Goal: Information Seeking & Learning: Learn about a topic

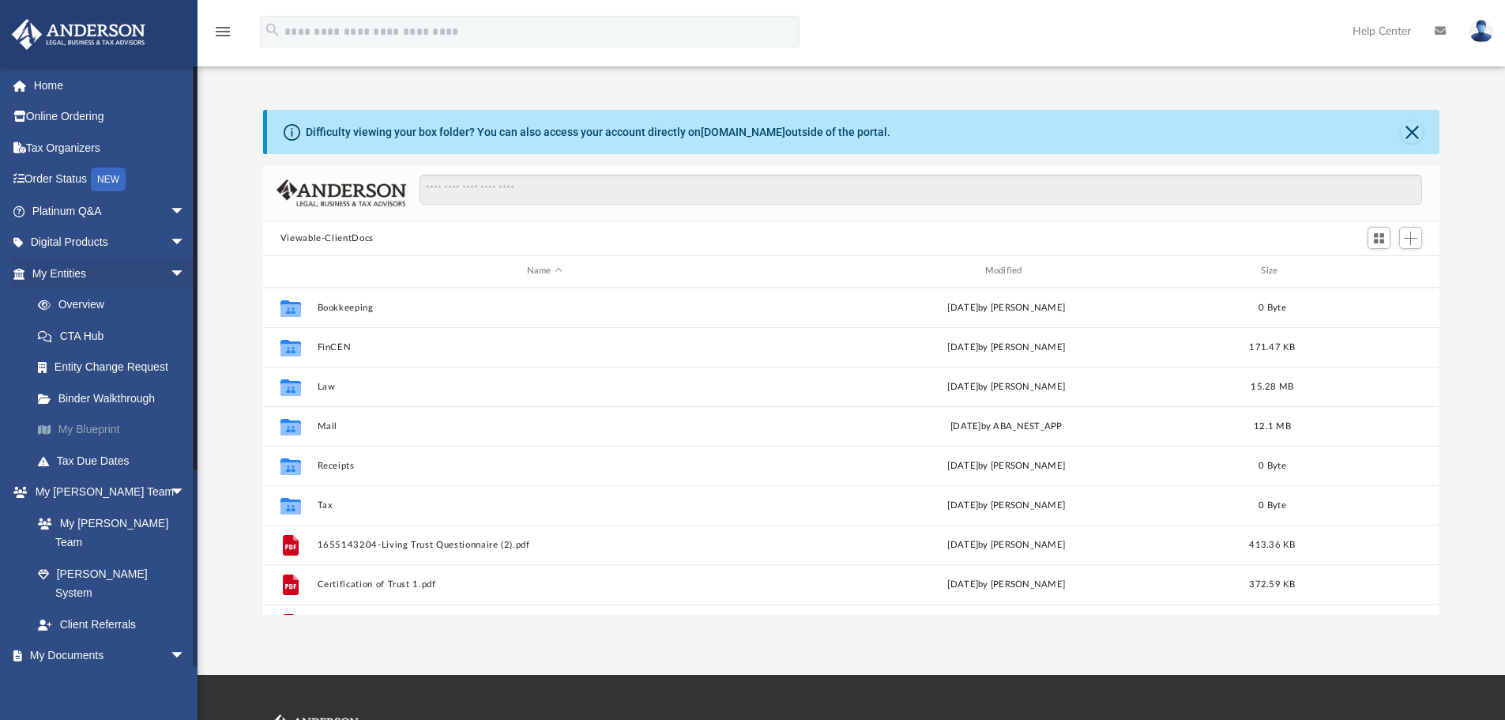
scroll to position [348, 1164]
click at [116, 306] on link "Overview" at bounding box center [115, 305] width 187 height 32
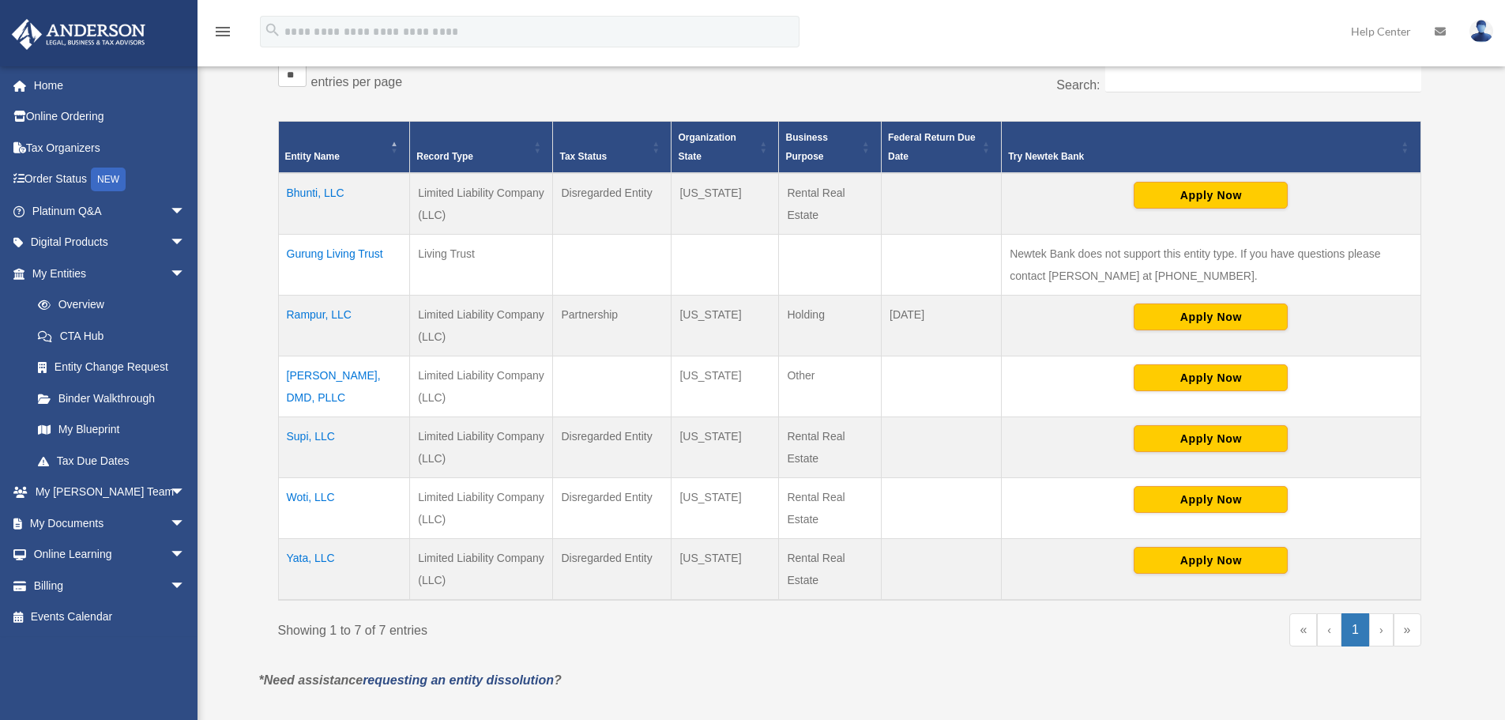
scroll to position [316, 0]
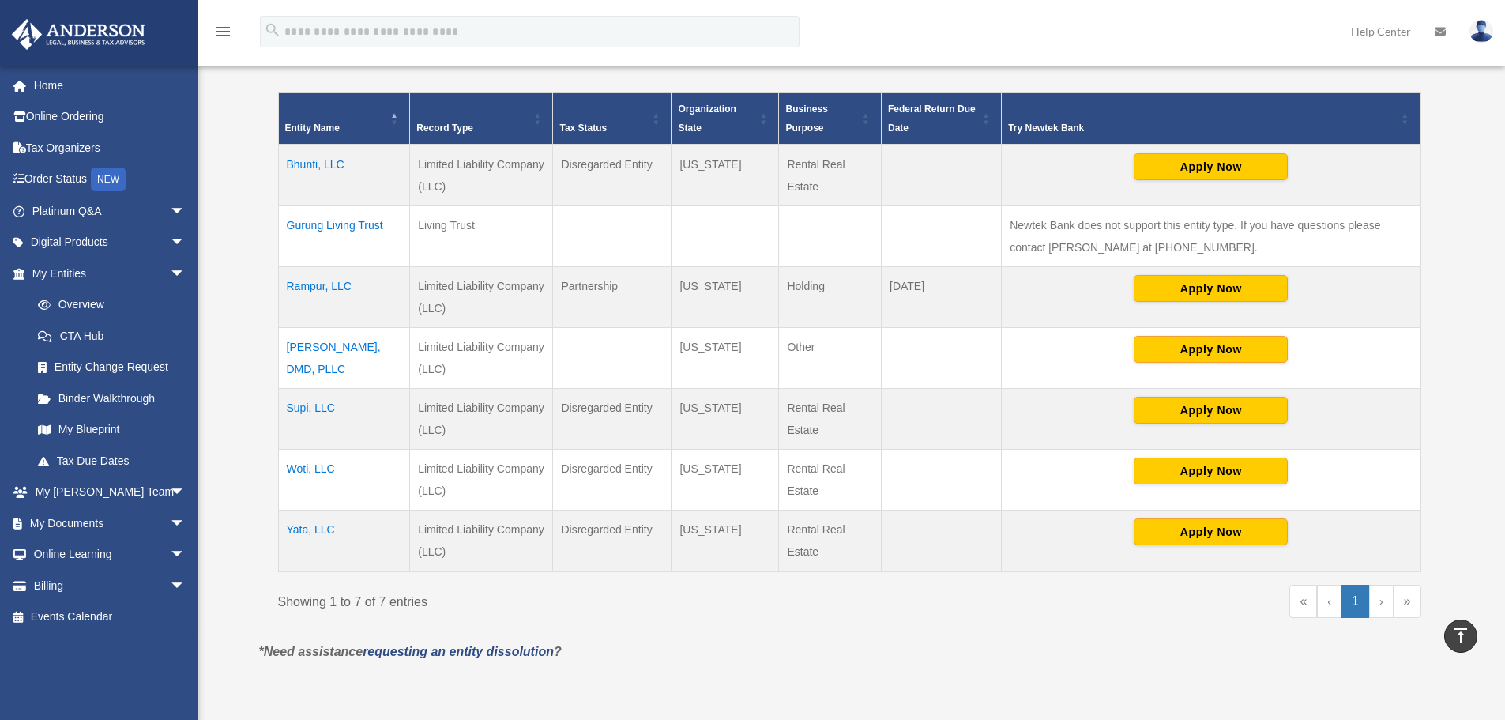
click at [325, 164] on td "Bhunti, LLC" at bounding box center [344, 176] width 132 height 62
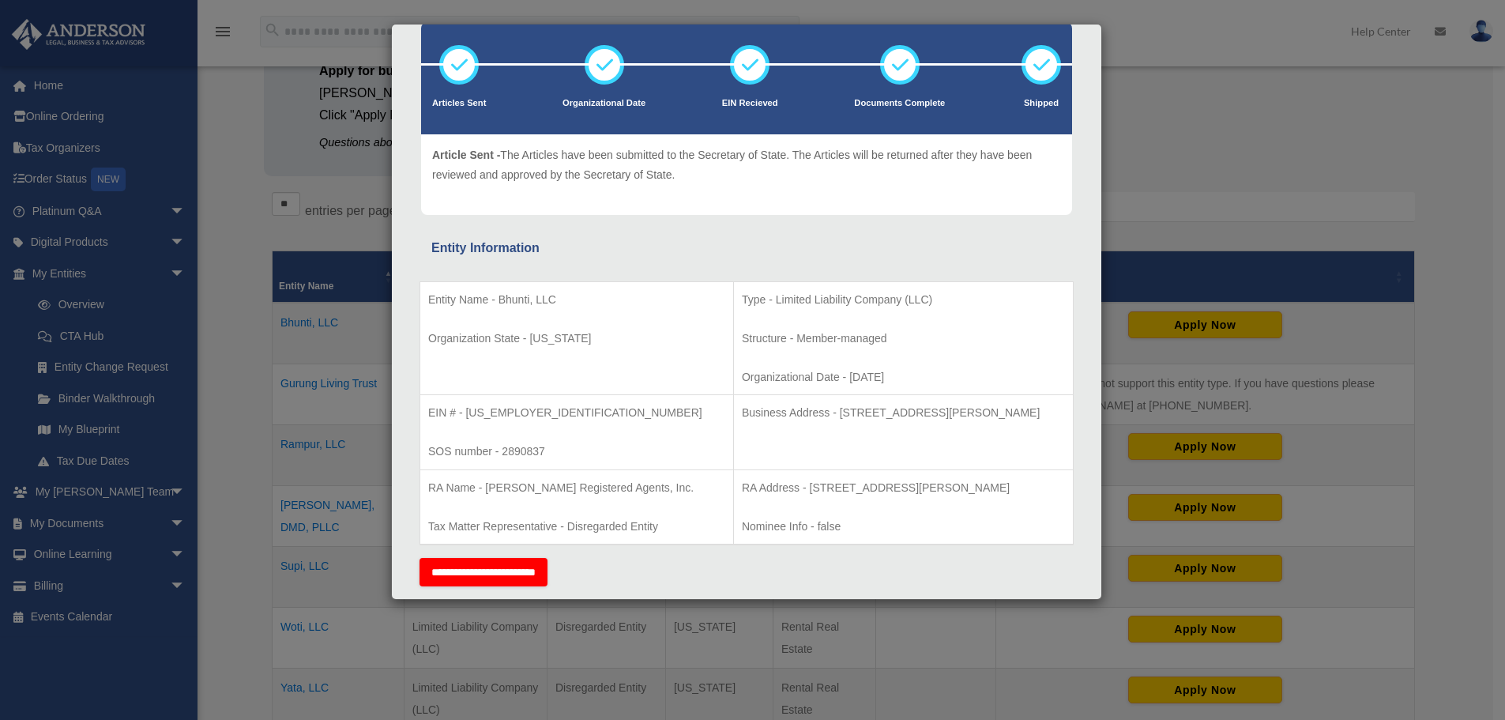
scroll to position [0, 0]
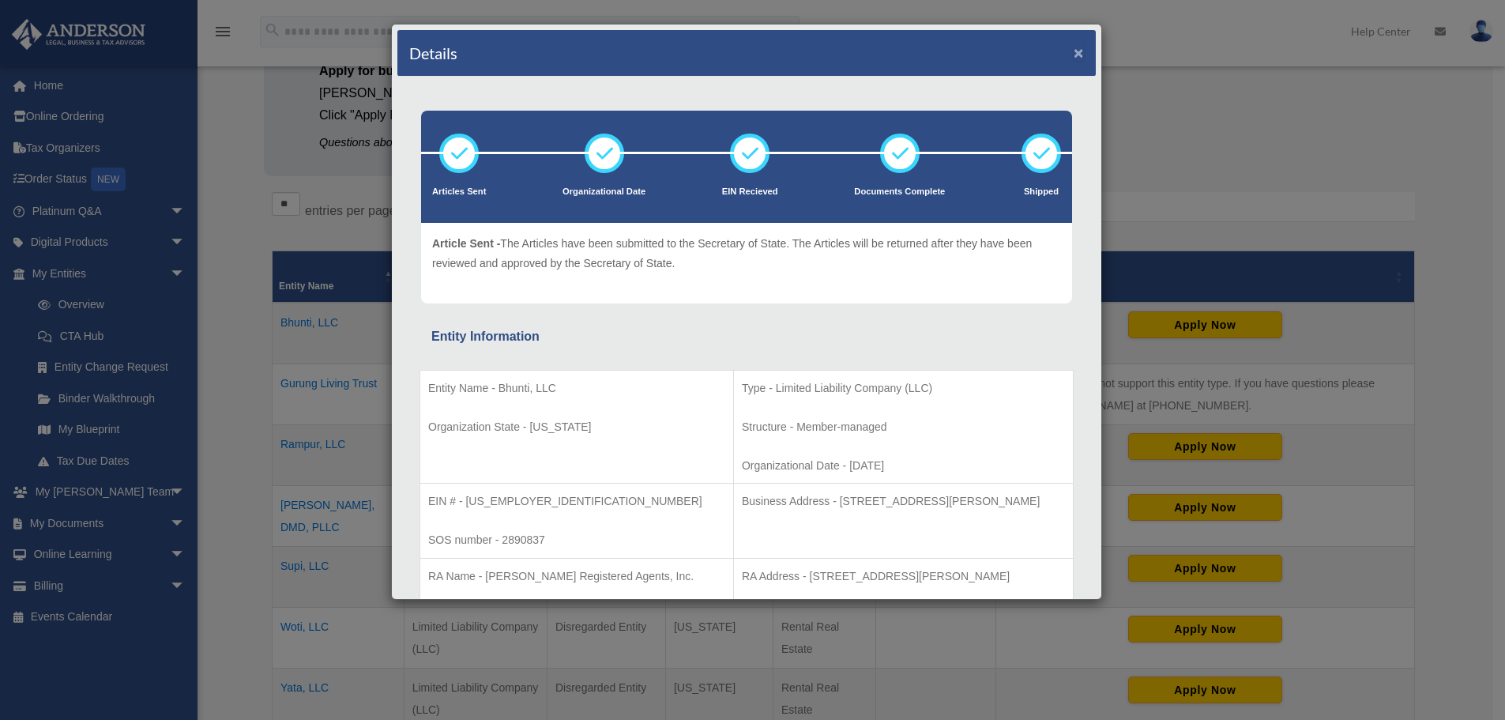
click at [1074, 51] on button "×" at bounding box center [1079, 52] width 10 height 17
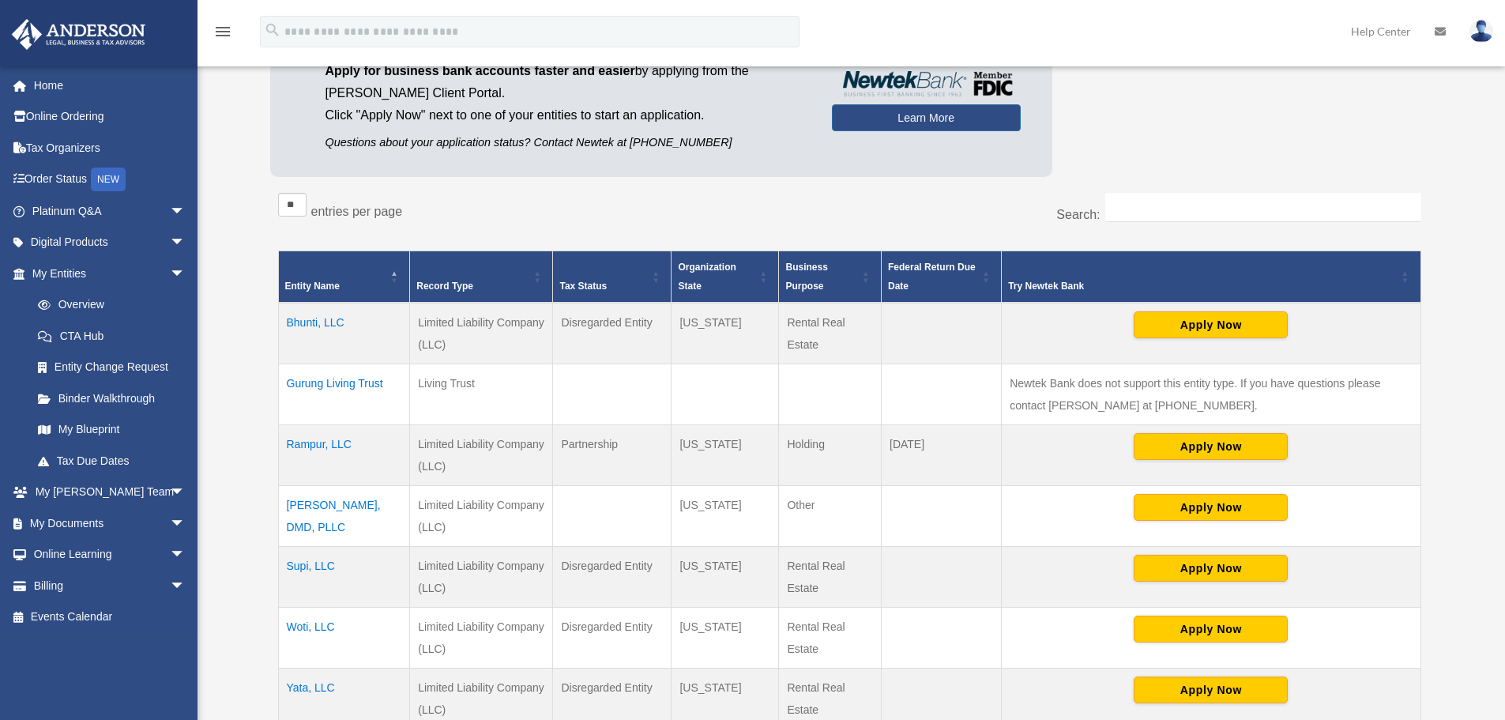
click at [299, 505] on td "Subodh Gurung, DMD, PLLC" at bounding box center [344, 516] width 132 height 61
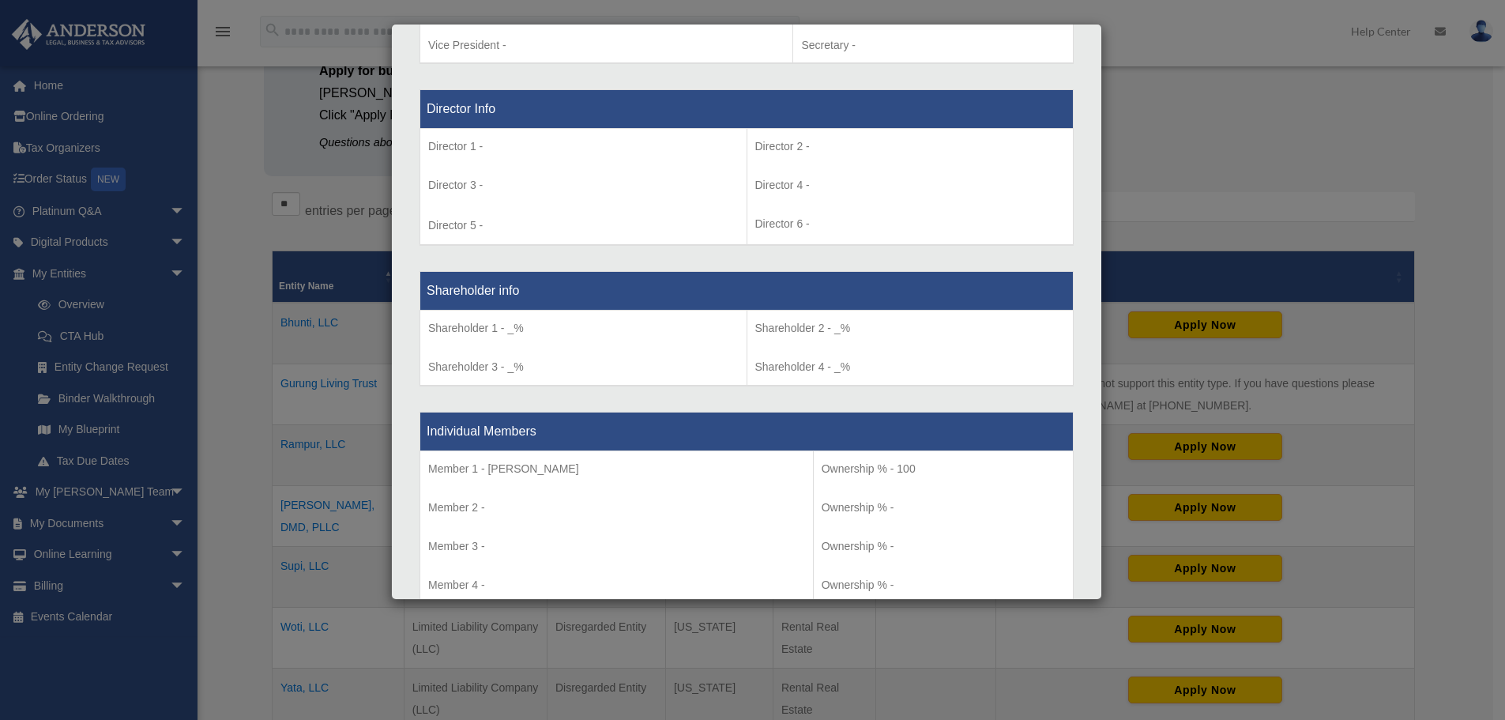
scroll to position [1336, 0]
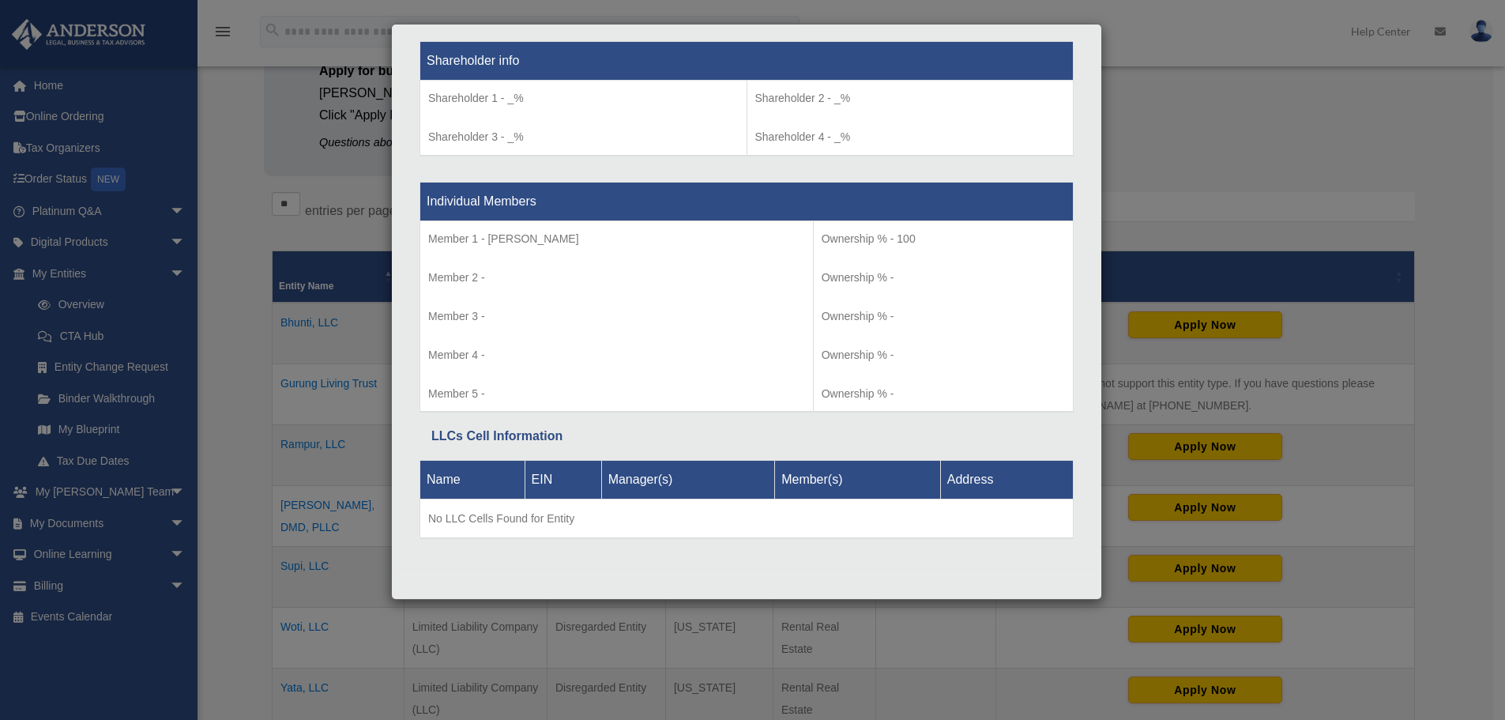
click at [1292, 150] on div "Details × Articles Sent Organizational Date" at bounding box center [752, 360] width 1505 height 720
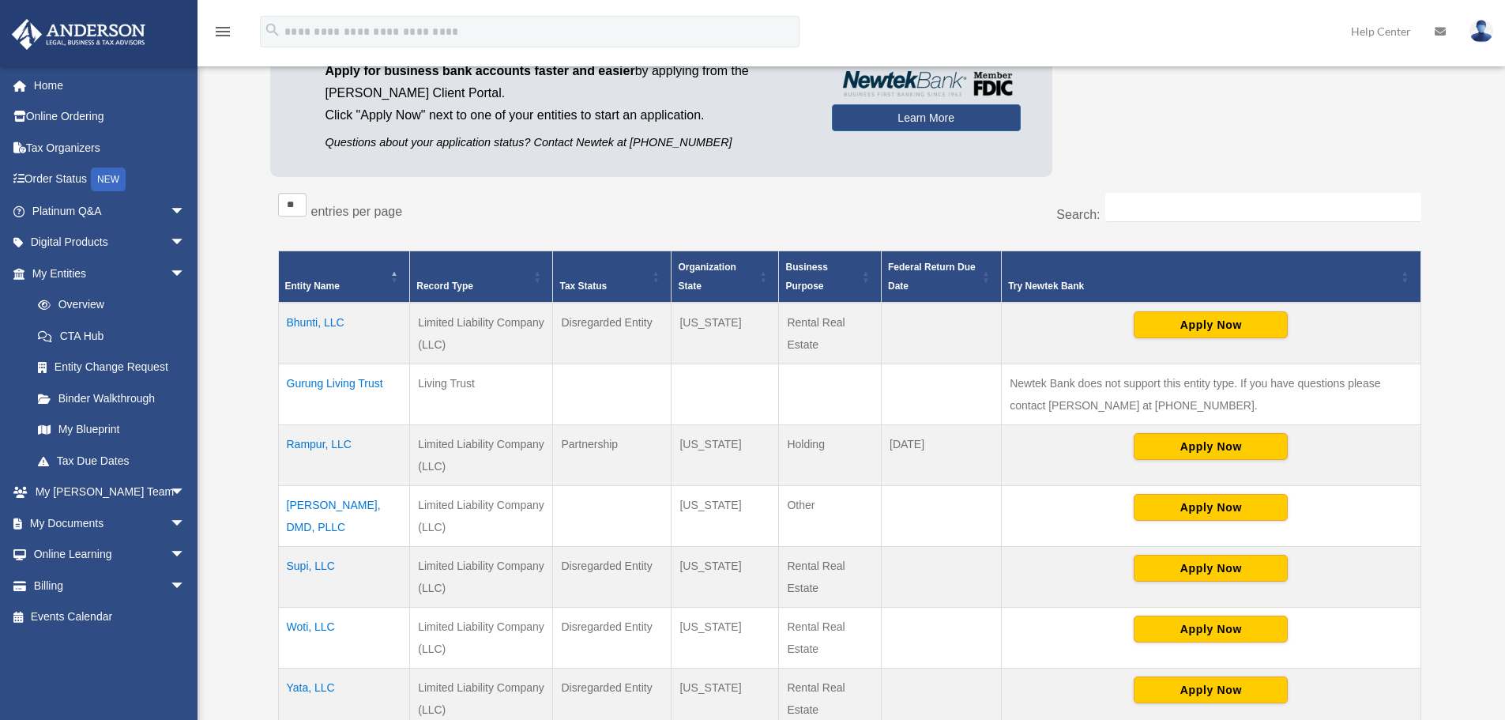
click at [315, 566] on td "Supi, LLC" at bounding box center [344, 577] width 132 height 61
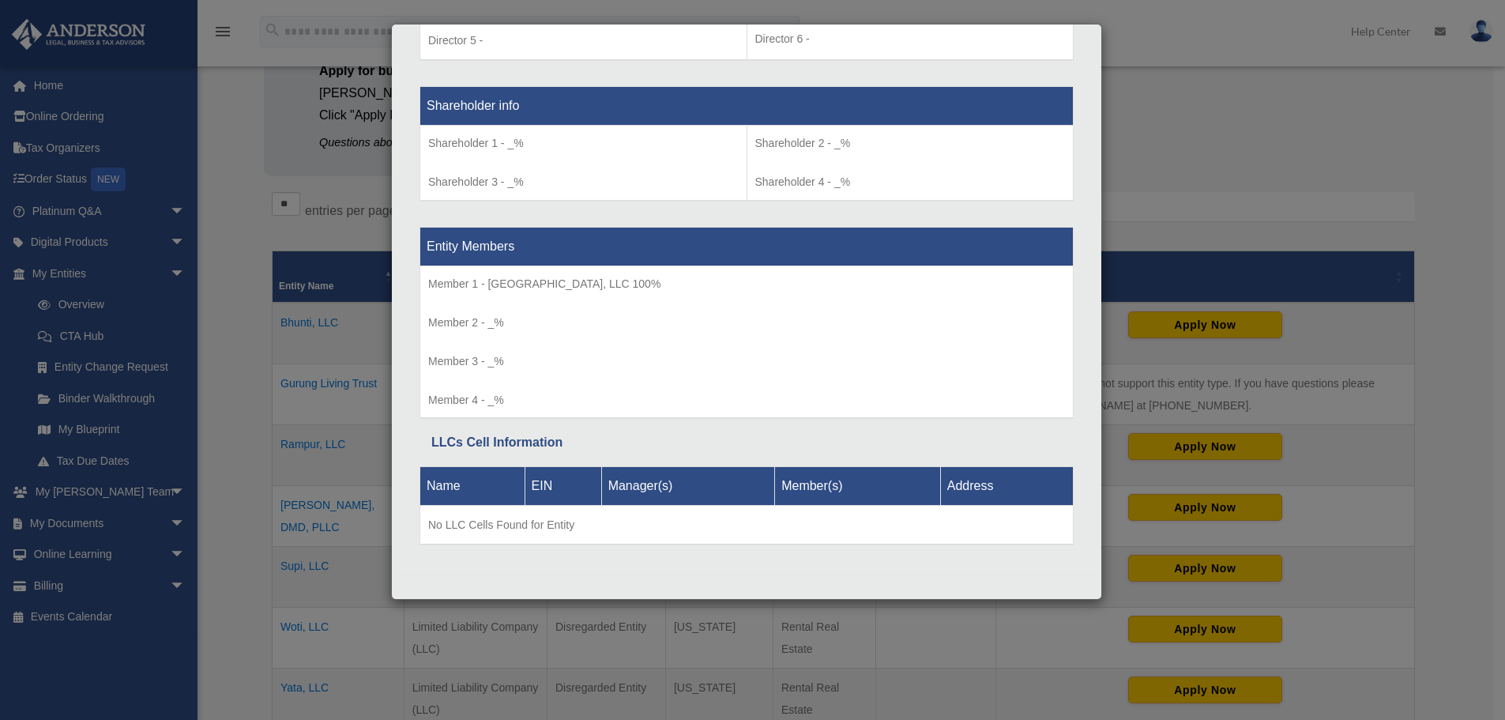
scroll to position [1290, 0]
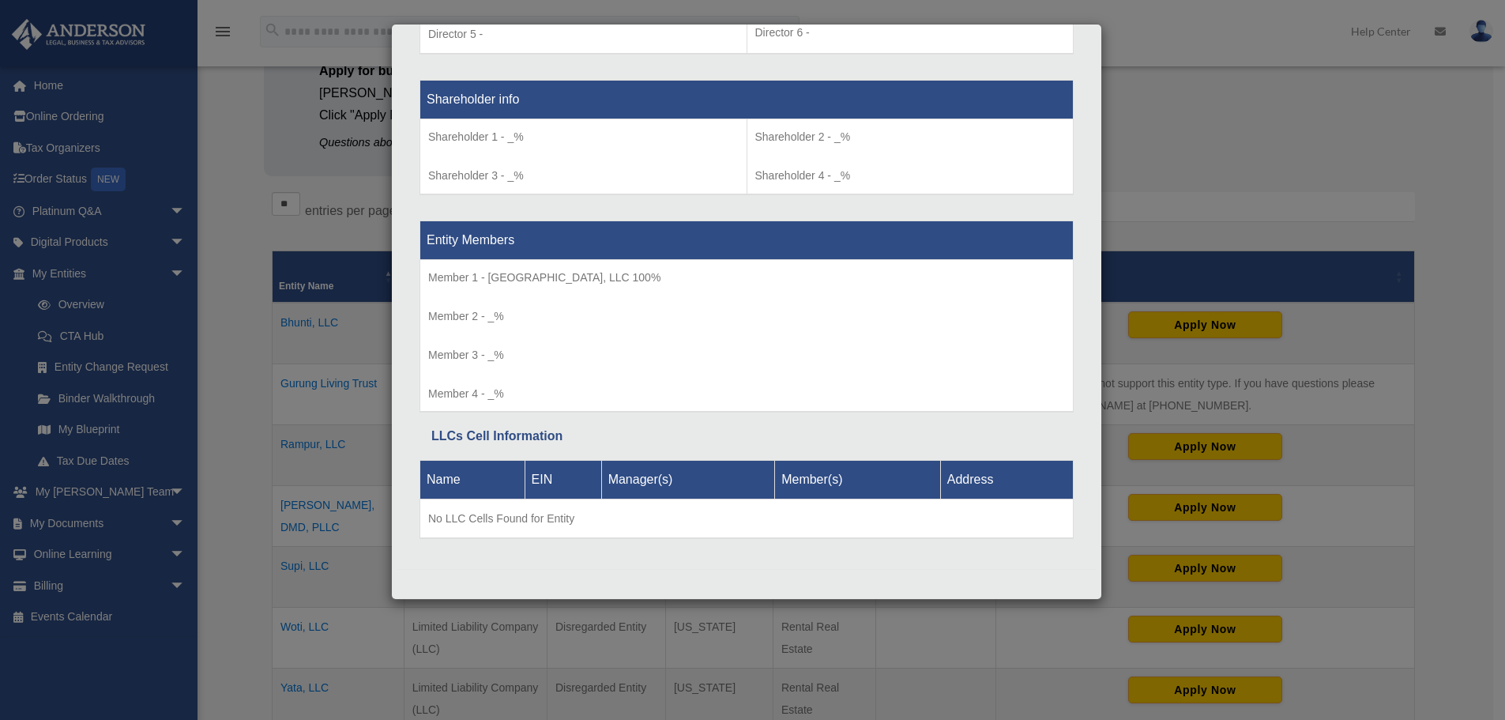
click at [231, 440] on div "Details × Articles Sent Organizational Date" at bounding box center [752, 360] width 1505 height 720
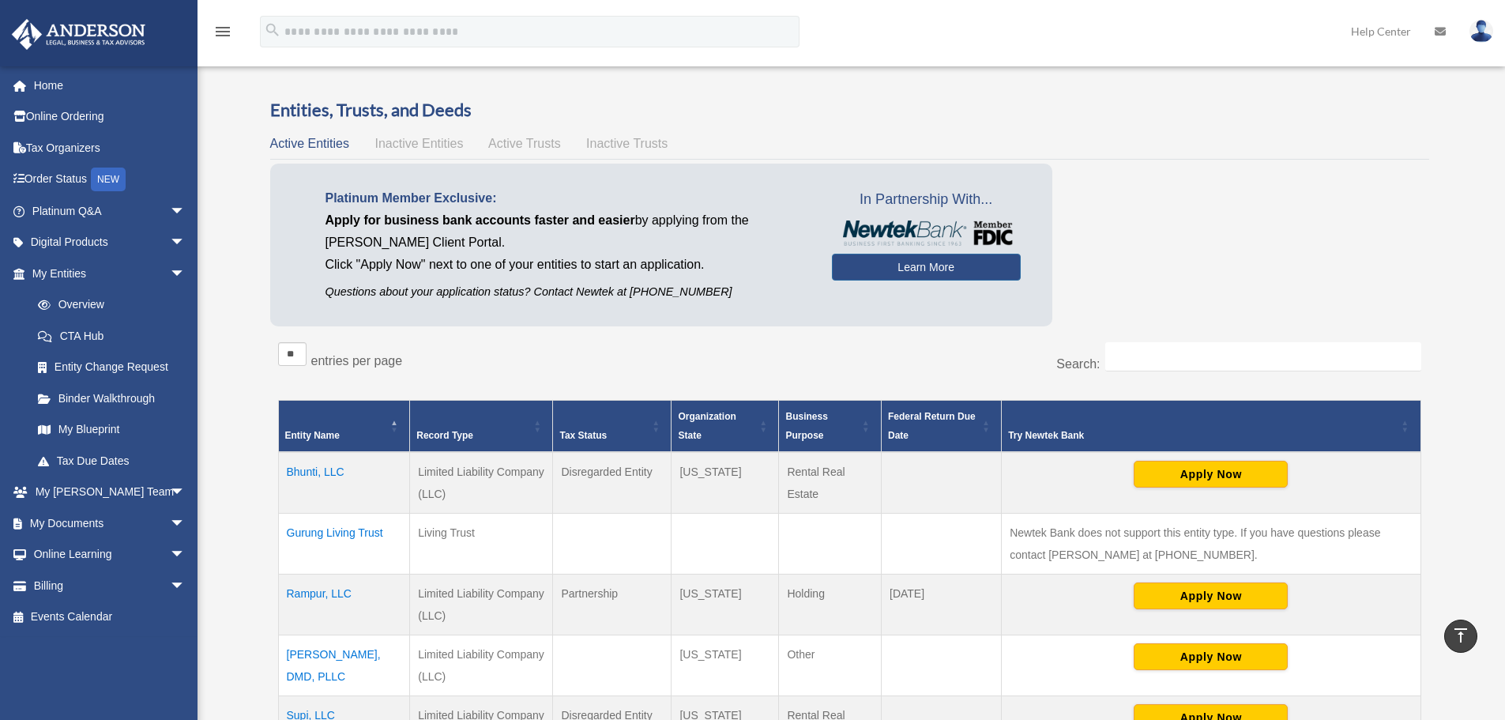
scroll to position [0, 0]
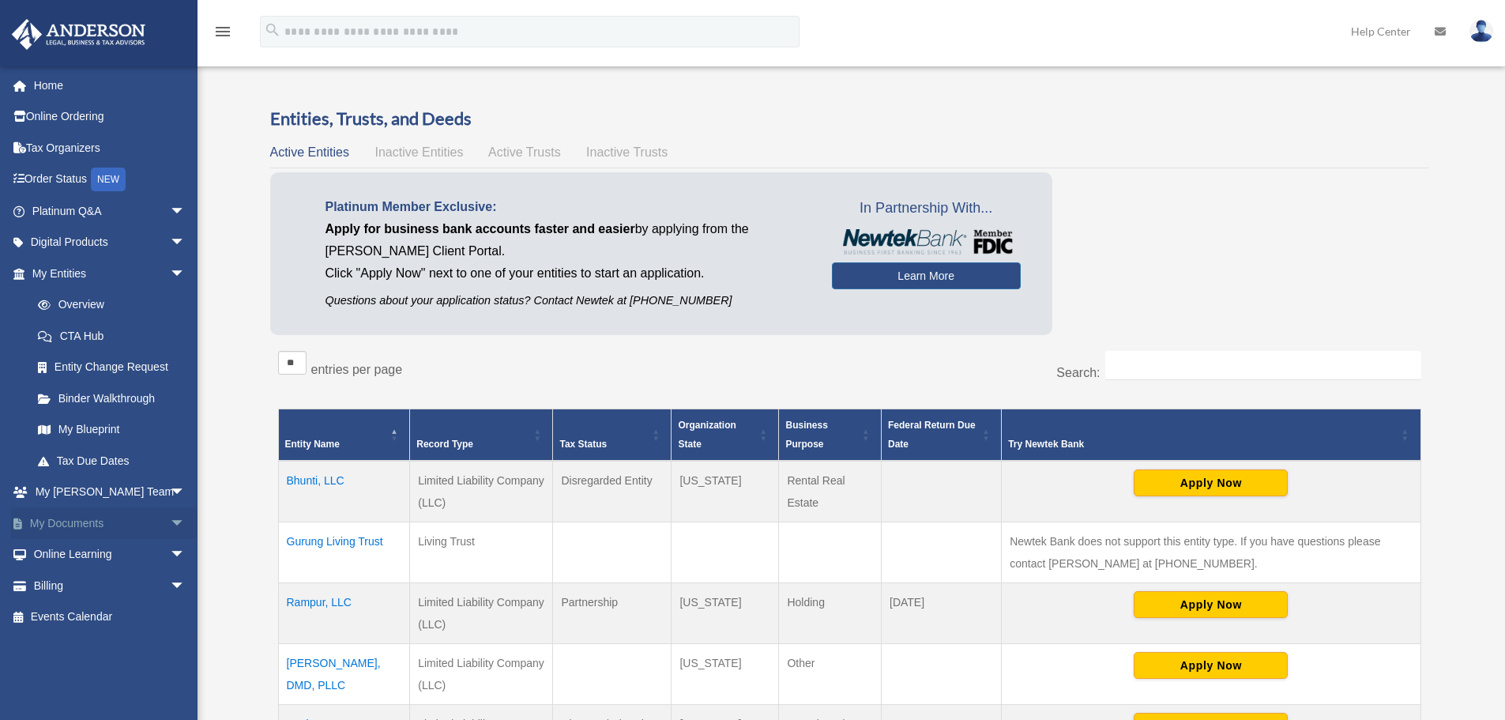
click at [97, 523] on link "My Documents arrow_drop_down" at bounding box center [110, 523] width 198 height 32
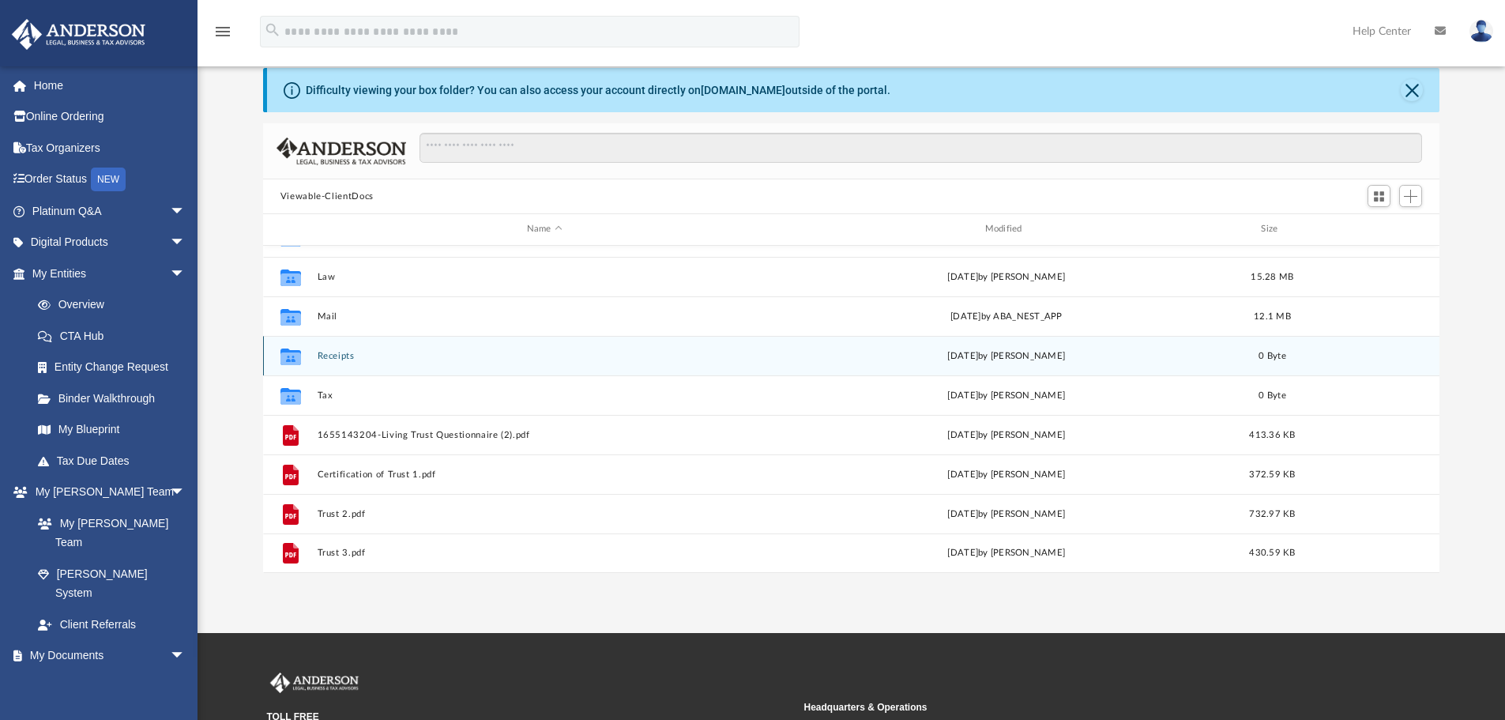
scroll to position [79, 0]
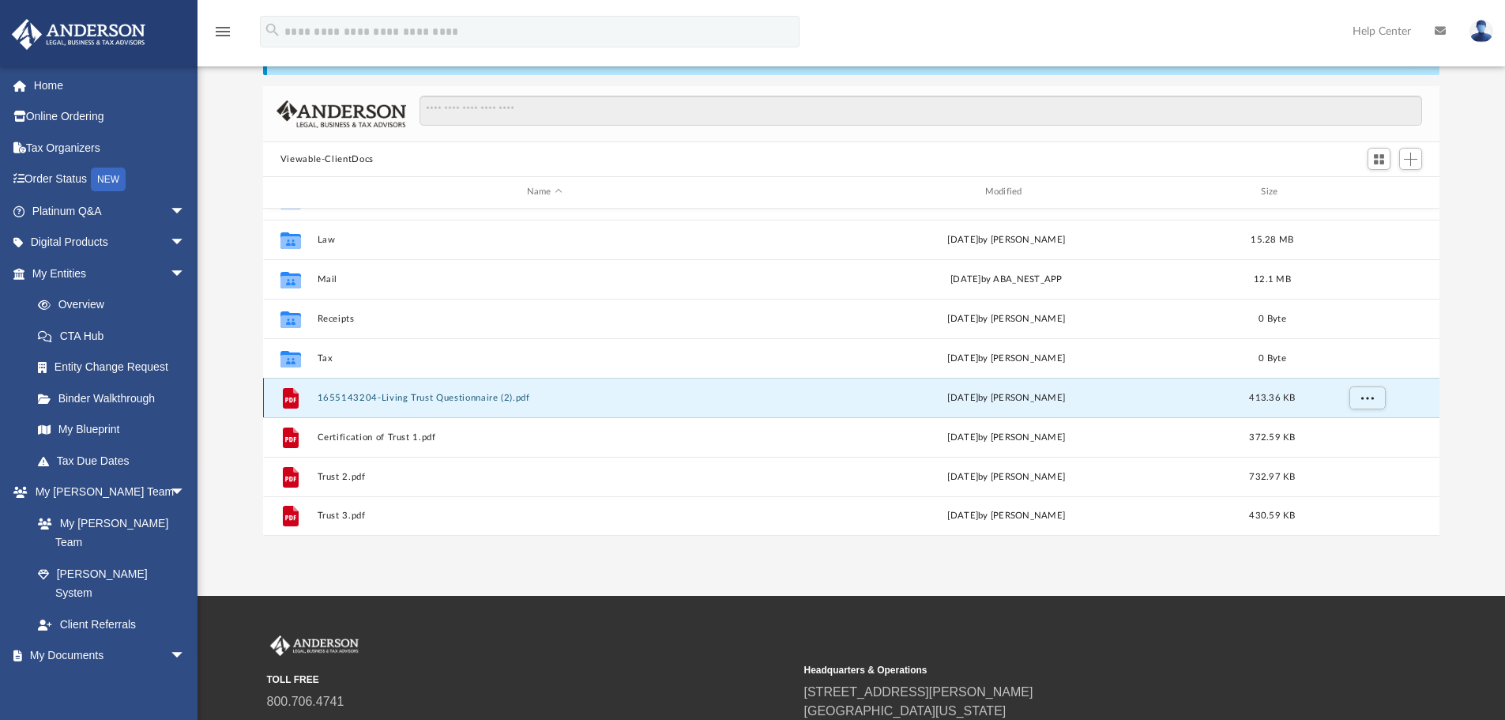
click at [517, 393] on button "1655143204-Living Trust Questionnaire (2).pdf" at bounding box center [544, 398] width 455 height 10
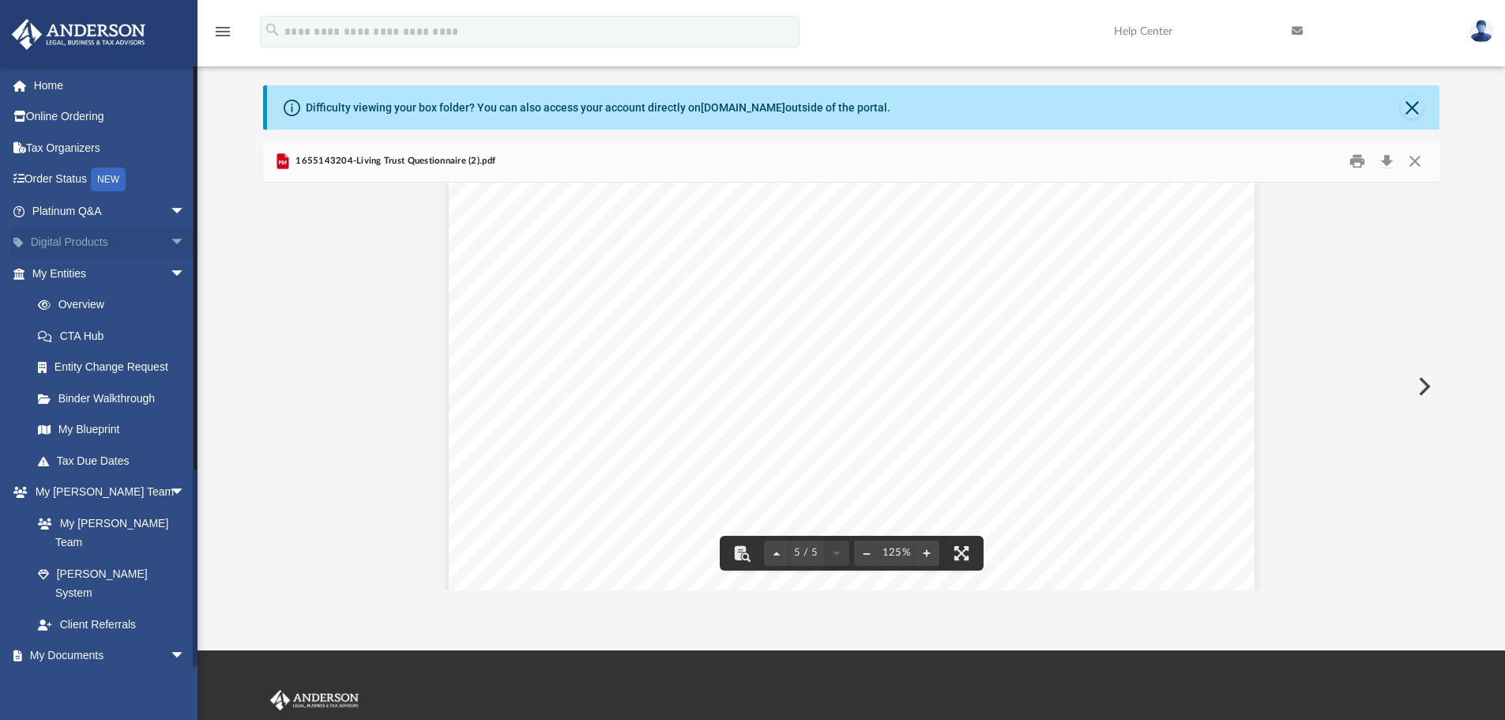
scroll to position [0, 0]
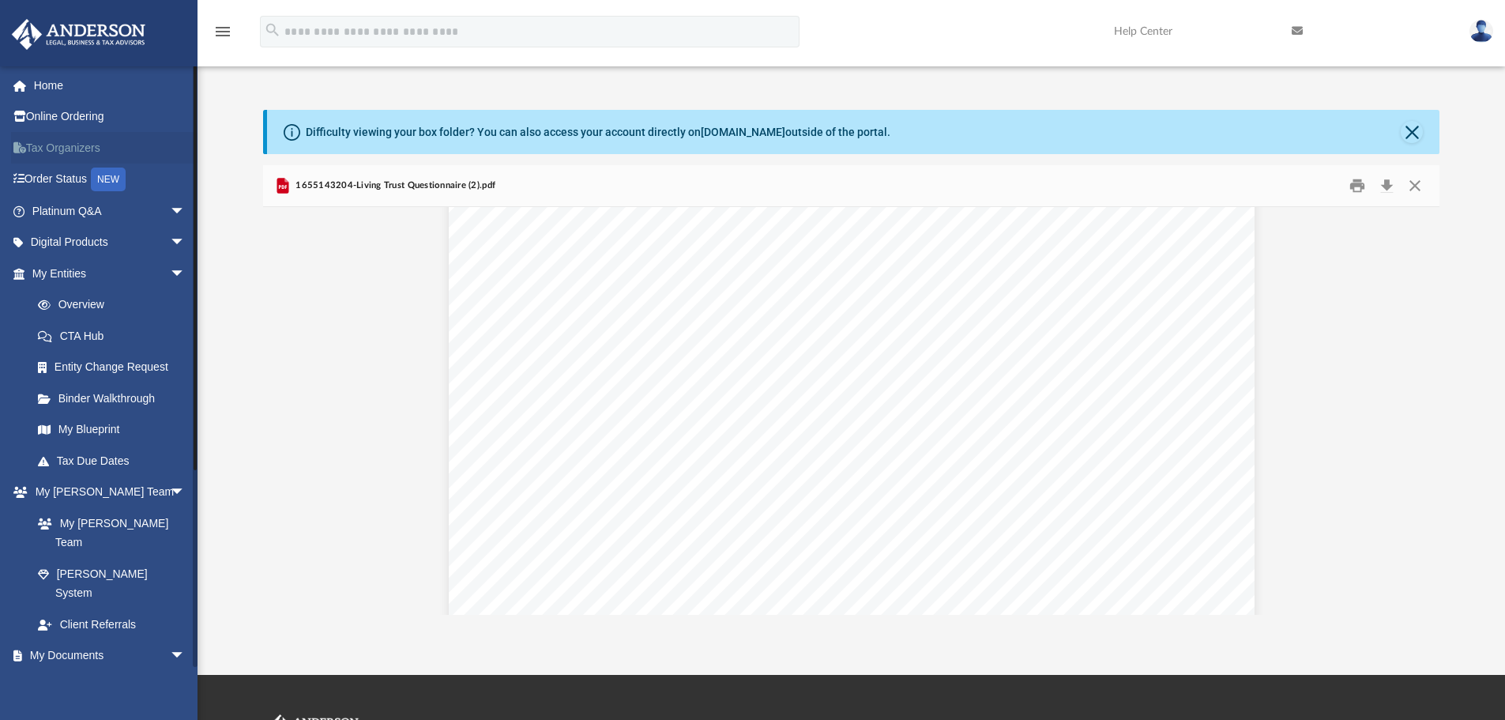
click at [70, 143] on link "Tax Organizers" at bounding box center [110, 148] width 198 height 32
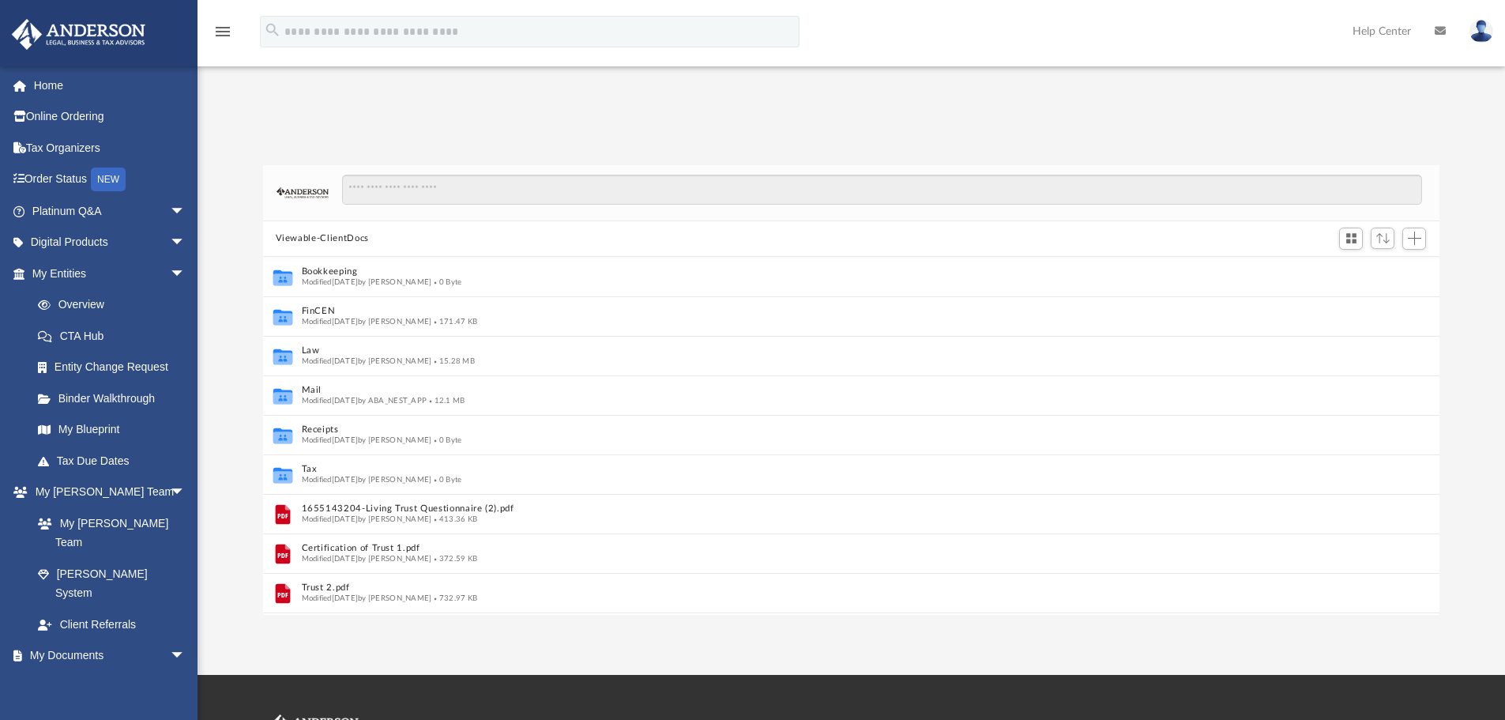
scroll to position [13, 13]
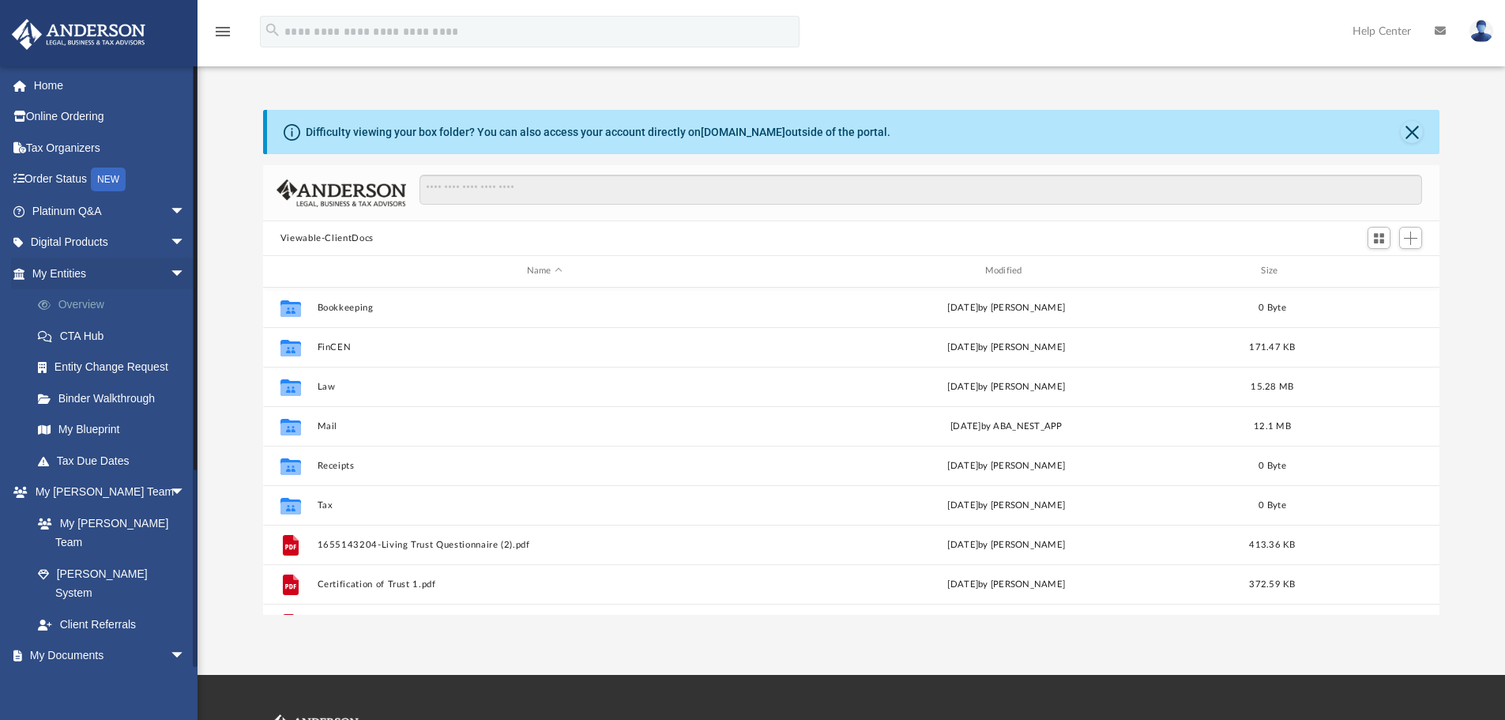
click at [102, 301] on link "Overview" at bounding box center [115, 305] width 187 height 32
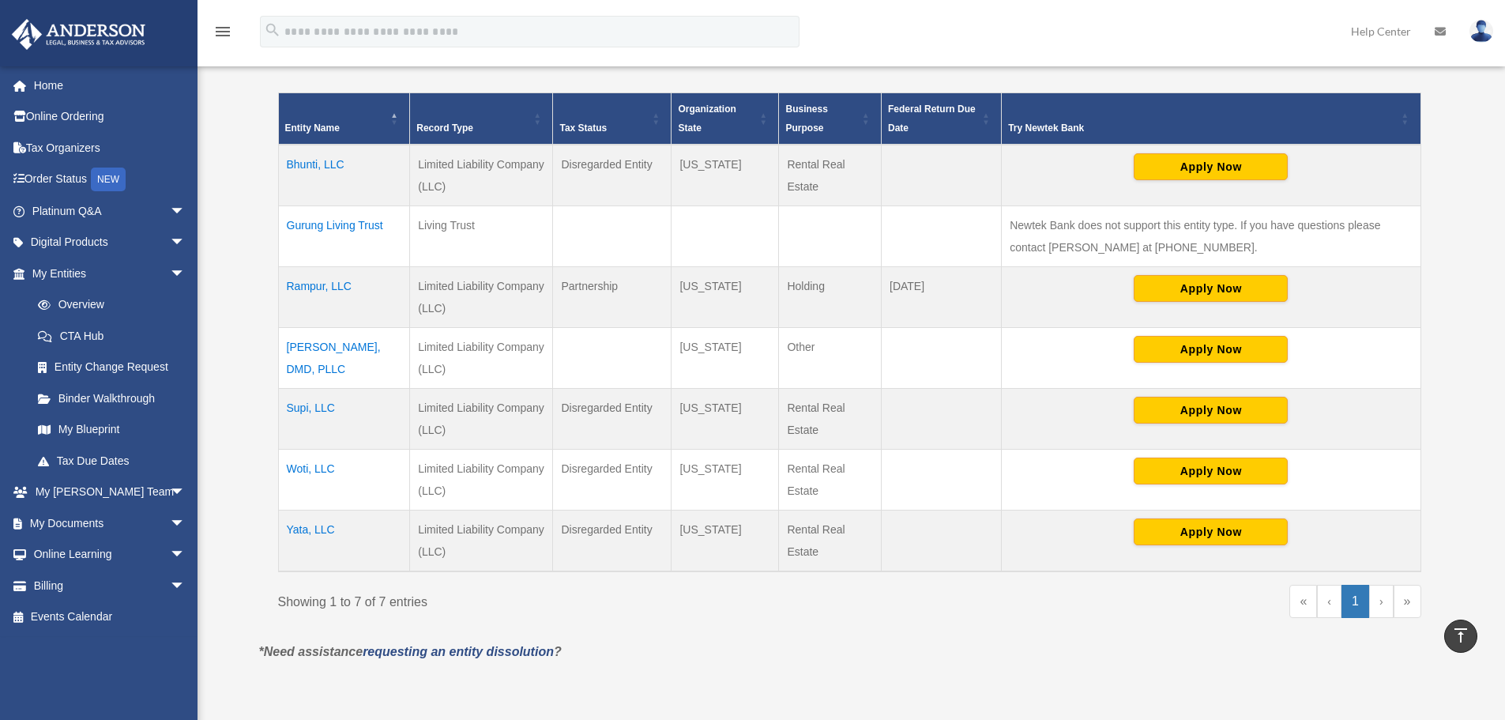
scroll to position [237, 0]
